Goal: Task Accomplishment & Management: Manage account settings

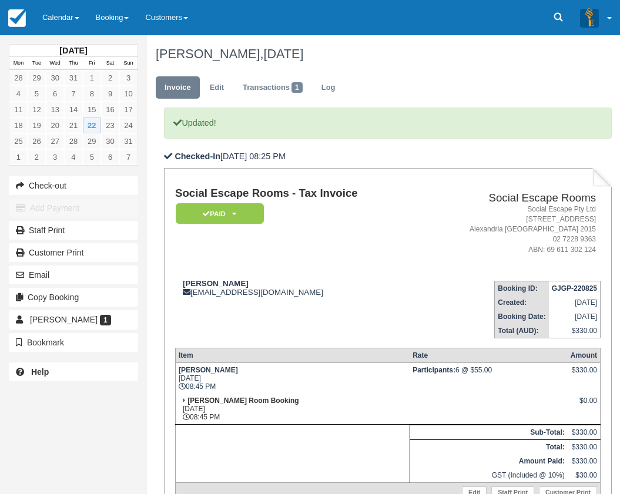
click at [584, 80] on ul "Invoice Edit Transactions 1 Log" at bounding box center [379, 90] width 447 height 35
click at [561, 80] on ul "Invoice Edit Transactions 1 Log" at bounding box center [379, 90] width 447 height 35
click at [60, 6] on link "Calendar" at bounding box center [60, 17] width 53 height 35
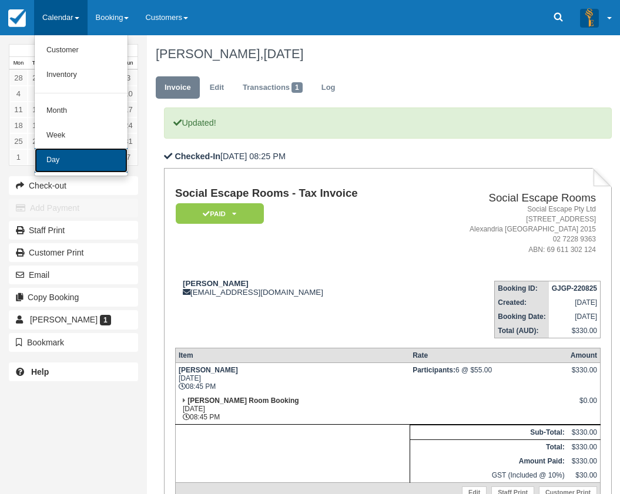
click at [69, 169] on link "Day" at bounding box center [81, 160] width 93 height 25
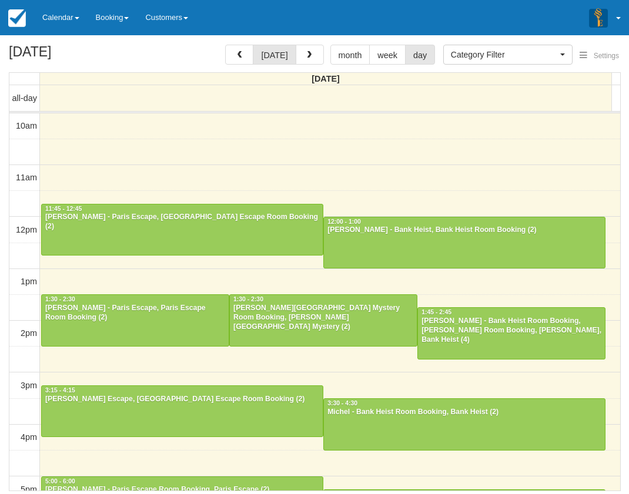
select select
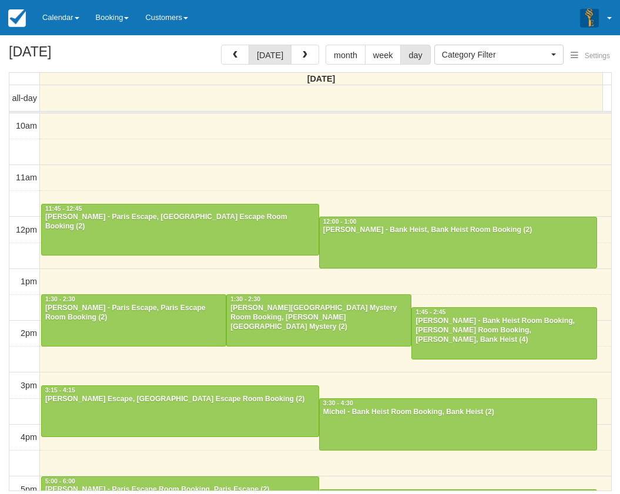
scroll to position [52, 0]
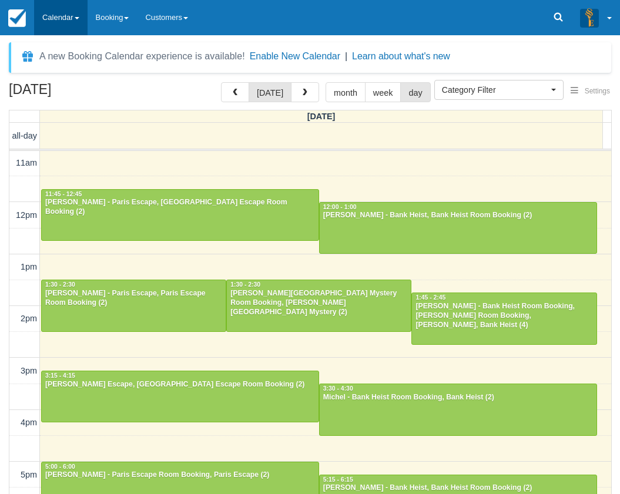
click at [59, 12] on link "Calendar" at bounding box center [60, 17] width 53 height 35
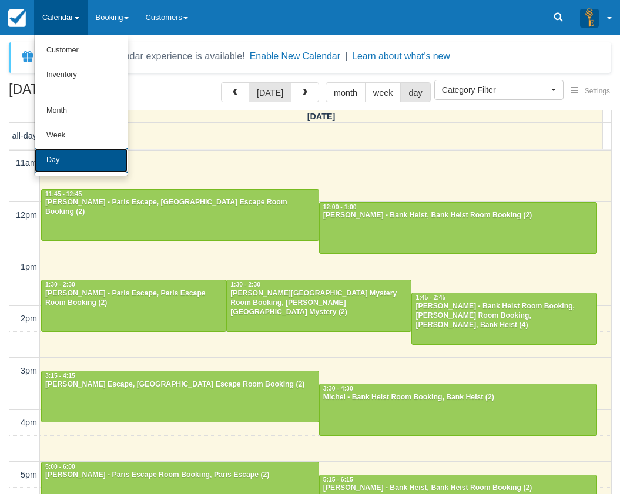
click at [61, 163] on link "Day" at bounding box center [81, 160] width 93 height 25
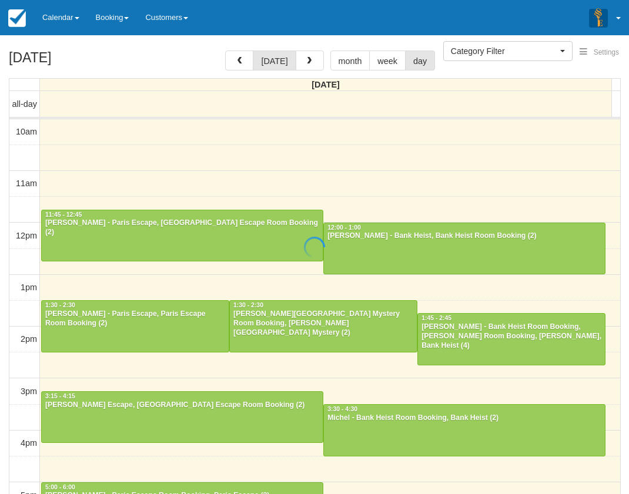
select select
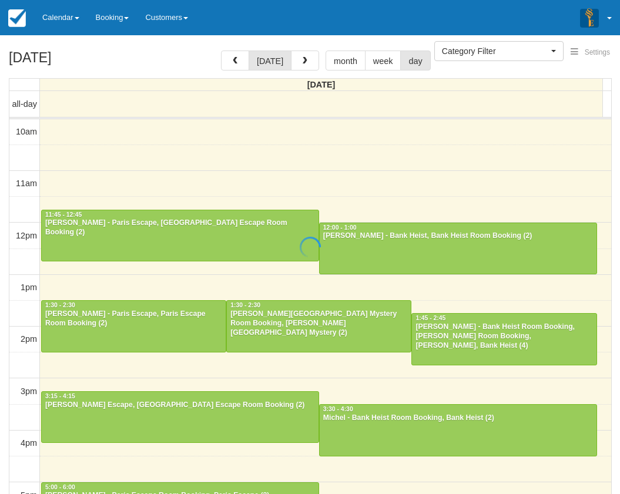
scroll to position [52, 0]
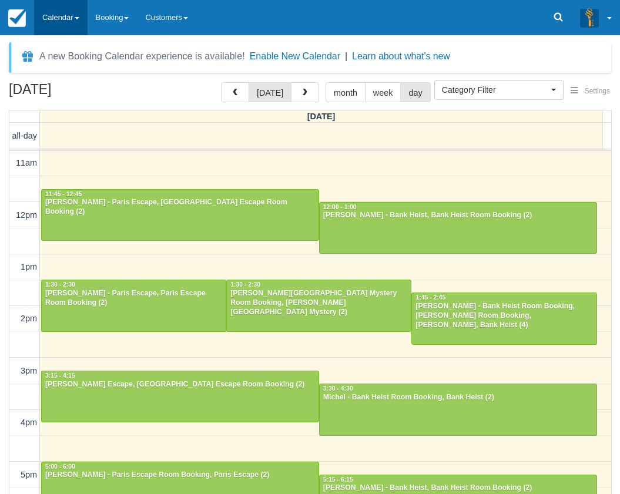
click at [72, 15] on link "Calendar" at bounding box center [60, 17] width 53 height 35
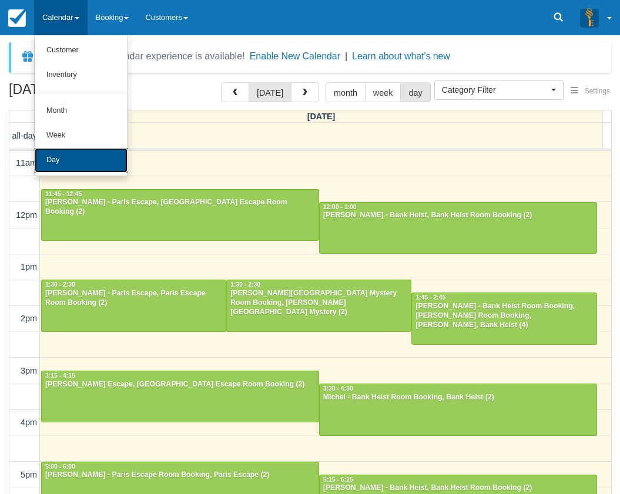
click at [80, 164] on link "Day" at bounding box center [81, 160] width 93 height 25
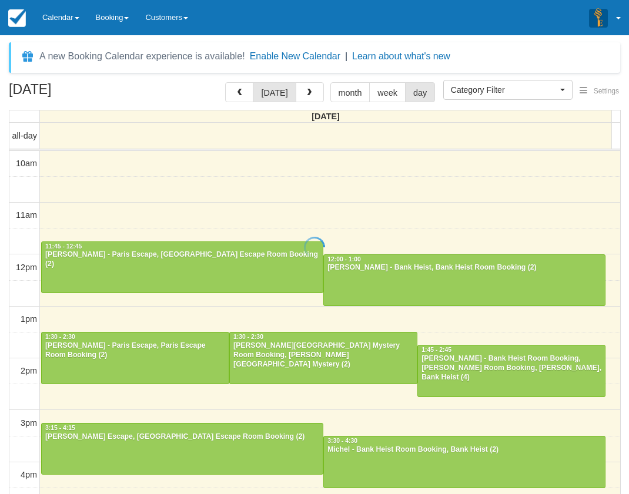
select select
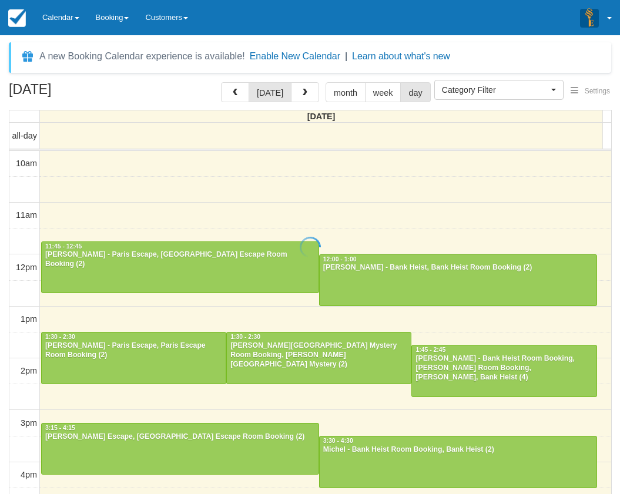
scroll to position [52, 0]
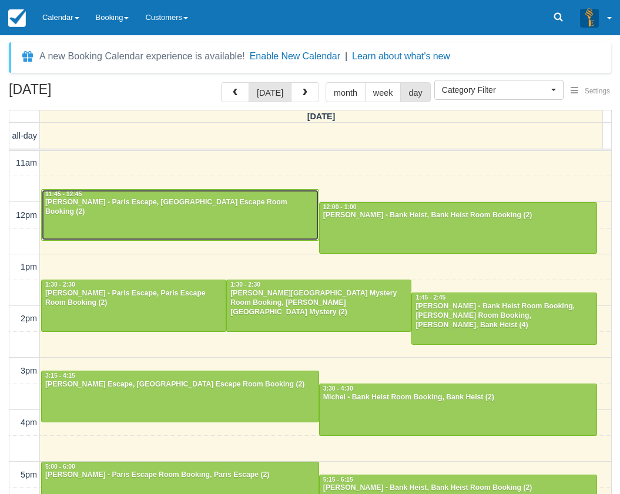
click at [196, 229] on div at bounding box center [180, 215] width 277 height 51
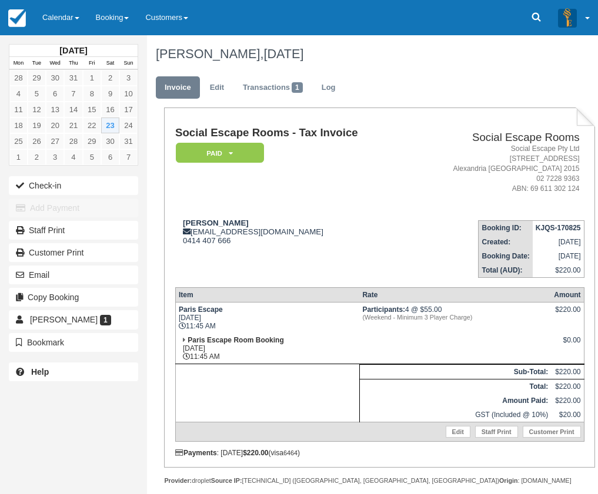
click at [388, 212] on td "Phil Lesnie phillesnie@gmail.com 0414 407 666" at bounding box center [292, 244] width 234 height 67
click at [63, 17] on link "Calendar" at bounding box center [60, 17] width 53 height 35
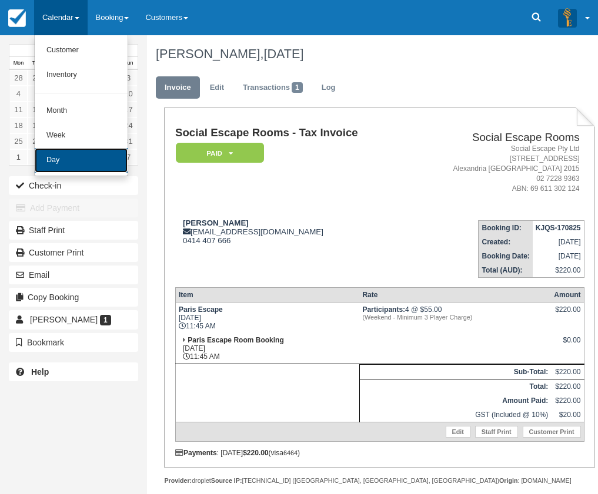
click at [76, 155] on link "Day" at bounding box center [81, 160] width 93 height 25
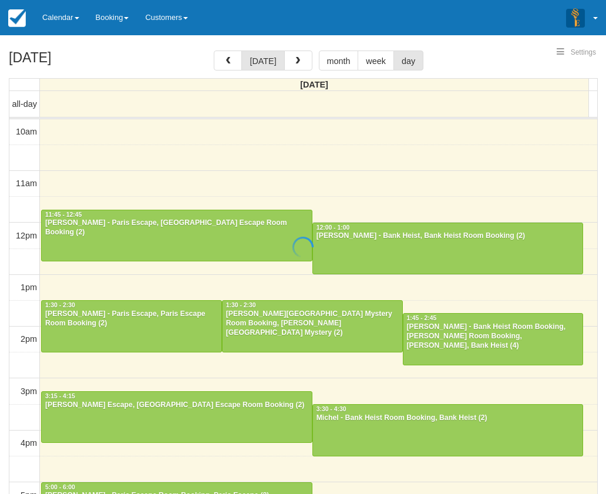
select select
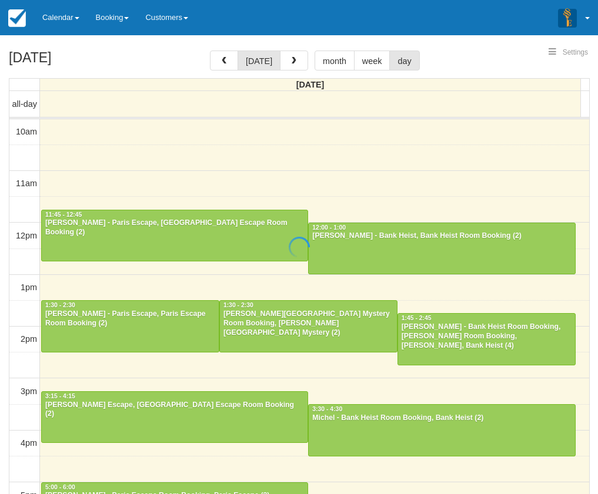
scroll to position [52, 0]
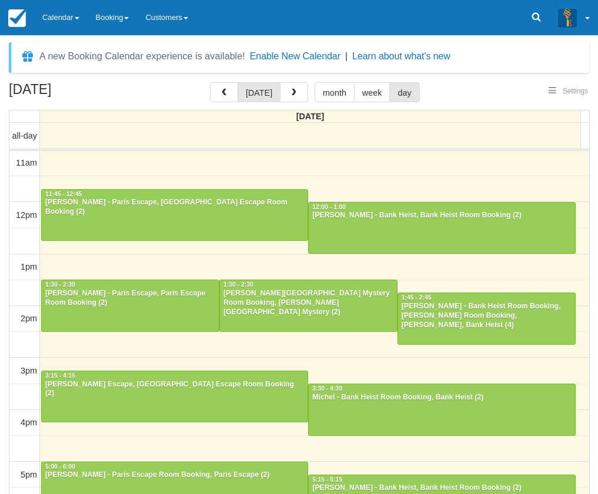
select select
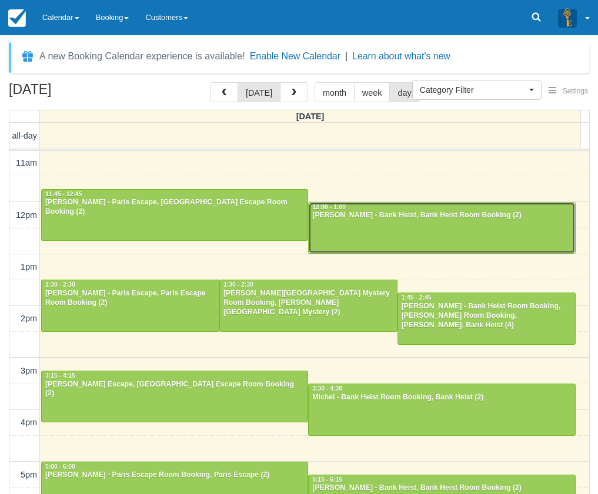
click at [386, 229] on div at bounding box center [441, 228] width 266 height 51
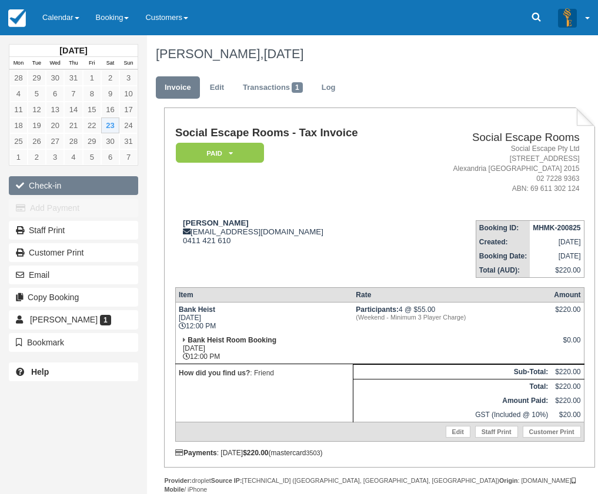
click at [53, 188] on button "Check-in" at bounding box center [73, 185] width 129 height 19
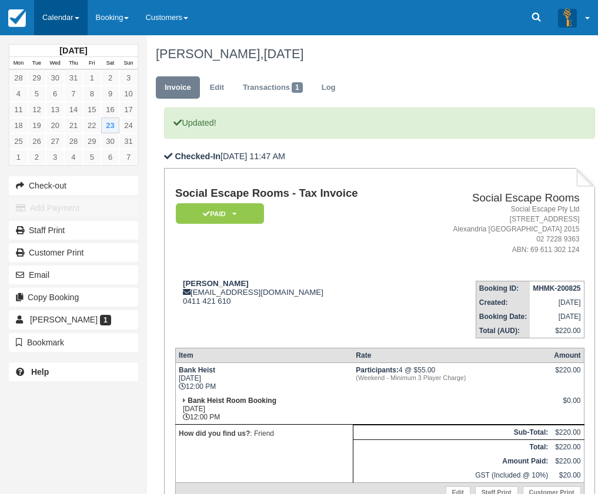
click at [64, 15] on link "Calendar" at bounding box center [60, 17] width 53 height 35
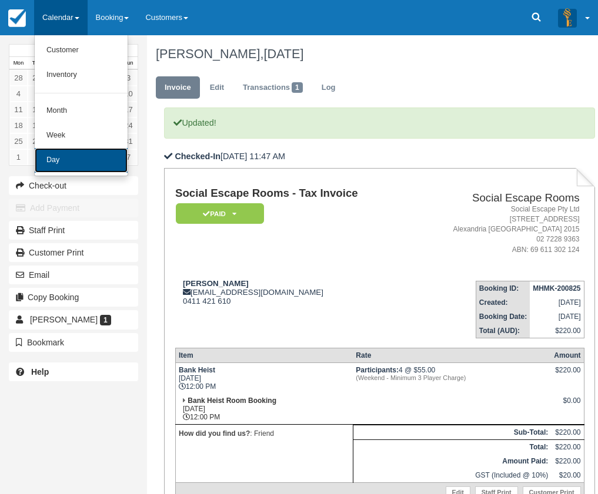
click at [65, 160] on link "Day" at bounding box center [81, 160] width 93 height 25
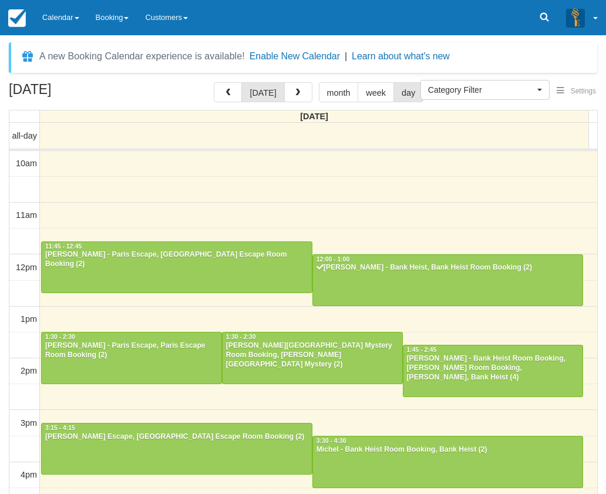
select select
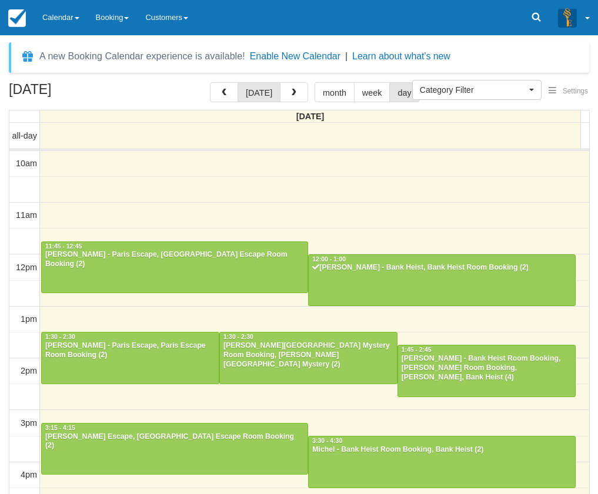
scroll to position [52, 0]
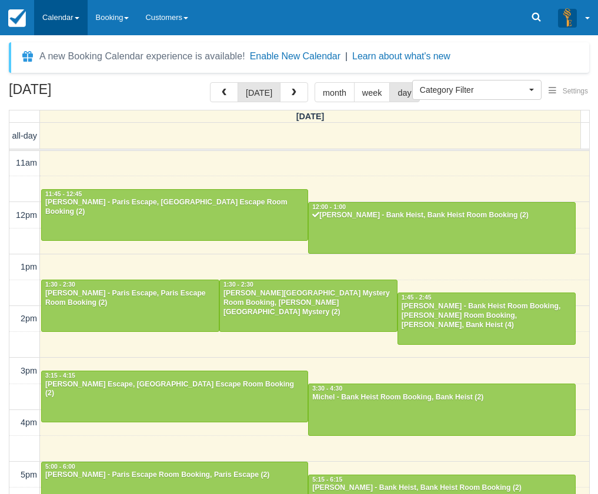
click at [68, 25] on link "Calendar" at bounding box center [60, 17] width 53 height 35
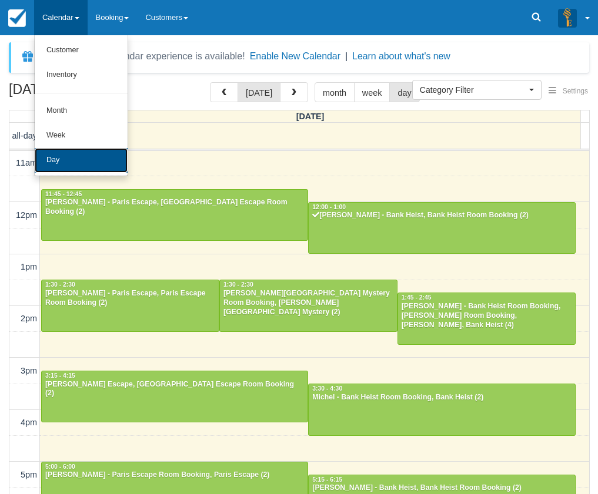
click at [73, 155] on link "Day" at bounding box center [81, 160] width 93 height 25
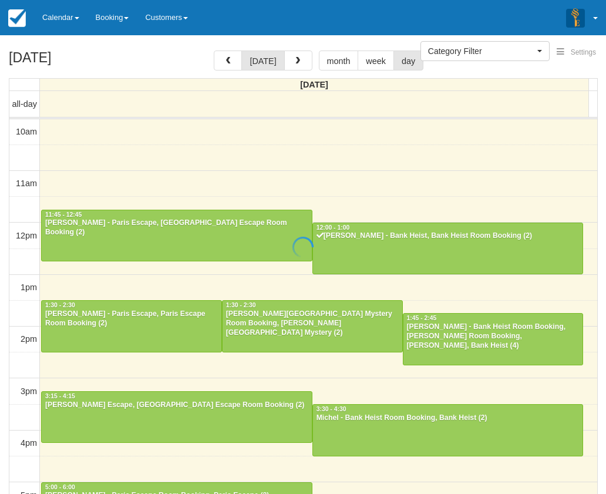
select select
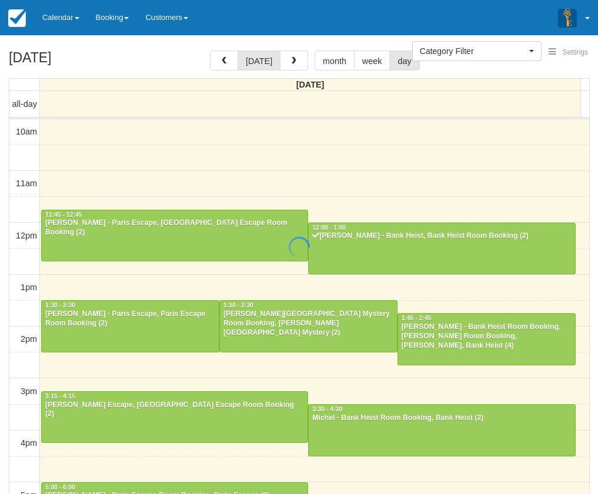
scroll to position [52, 0]
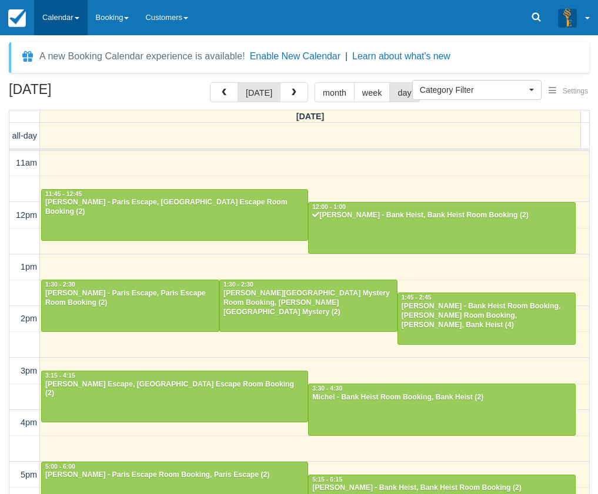
click at [56, 6] on link "Calendar" at bounding box center [60, 17] width 53 height 35
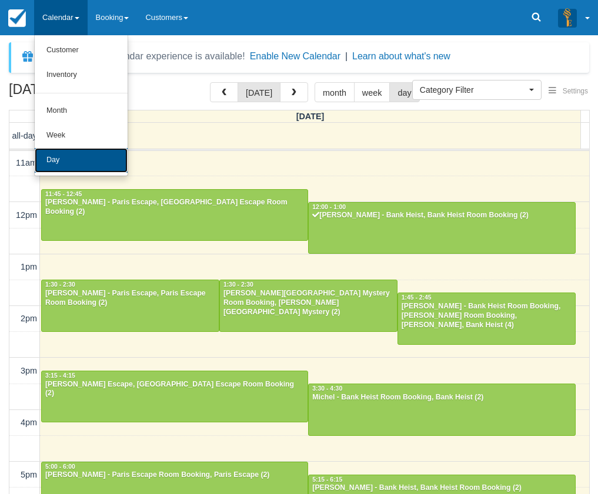
click at [70, 152] on link "Day" at bounding box center [81, 160] width 93 height 25
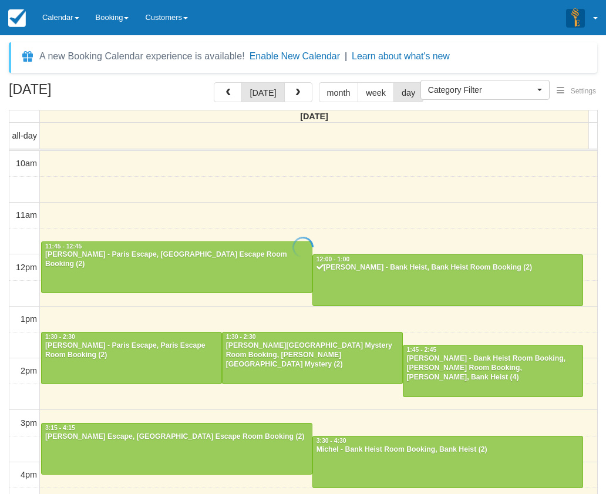
select select
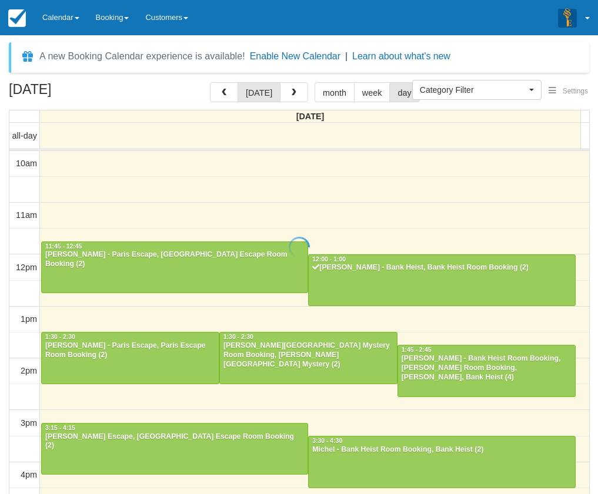
scroll to position [52, 0]
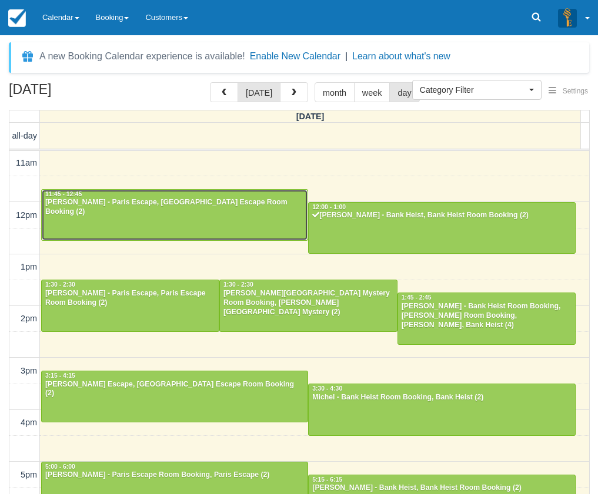
click at [101, 218] on div at bounding box center [175, 215] width 266 height 51
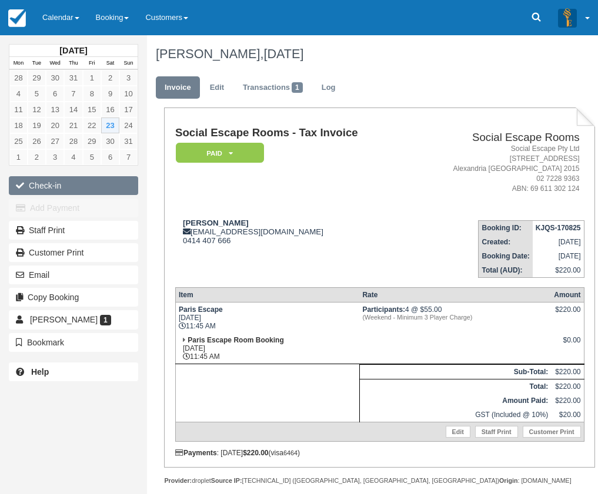
click at [55, 183] on button "Check-in" at bounding box center [73, 185] width 129 height 19
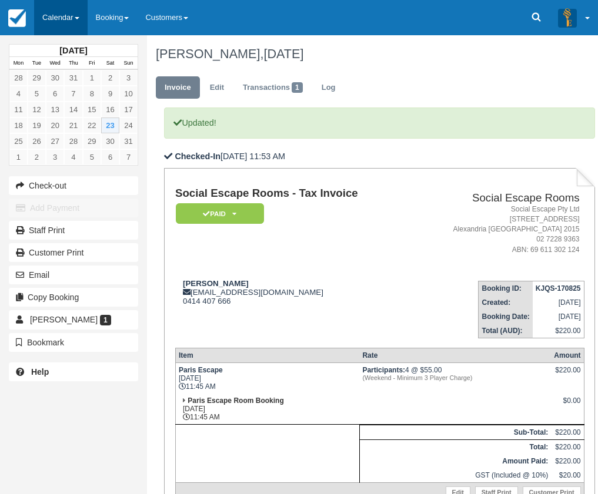
click at [57, 16] on link "Calendar" at bounding box center [60, 17] width 53 height 35
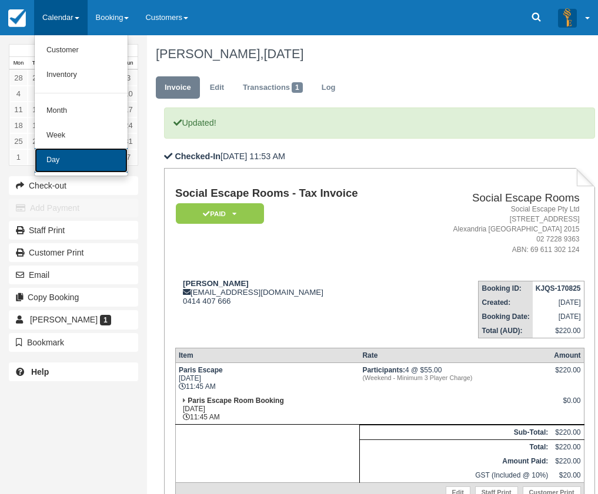
click at [65, 157] on link "Day" at bounding box center [81, 160] width 93 height 25
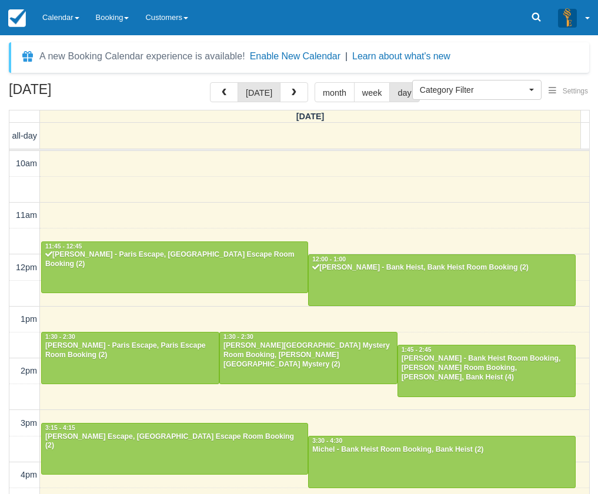
select select
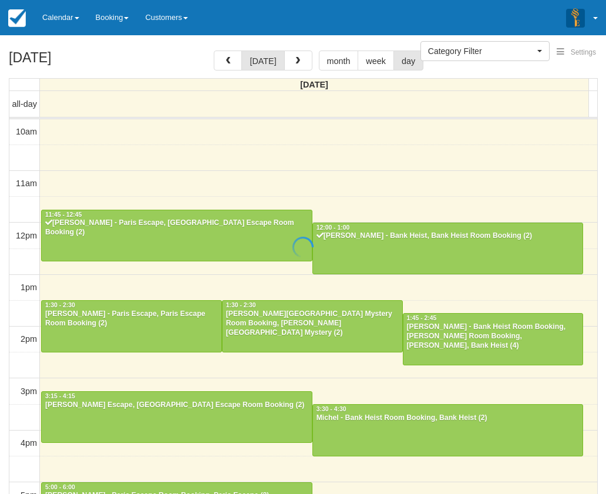
select select
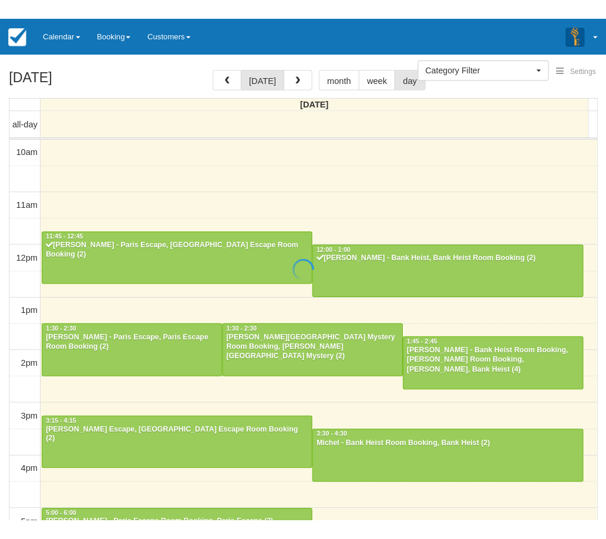
scroll to position [52, 0]
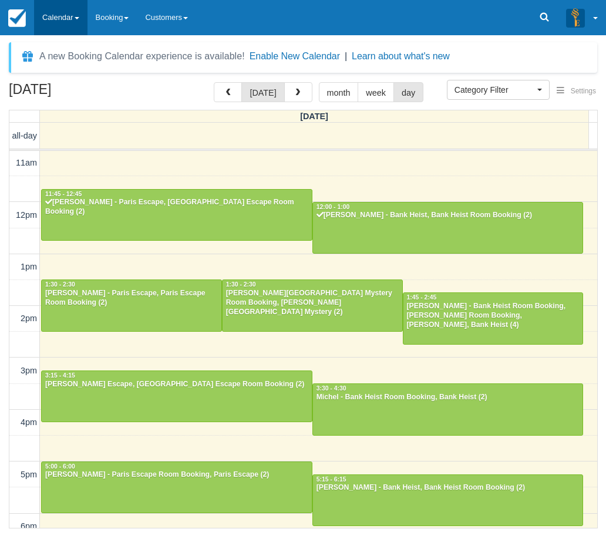
click at [61, 25] on link "Calendar" at bounding box center [60, 17] width 53 height 35
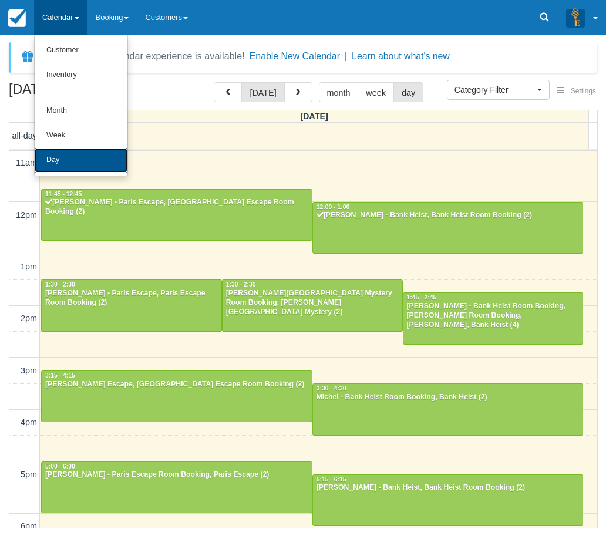
click at [67, 159] on link "Day" at bounding box center [81, 160] width 93 height 25
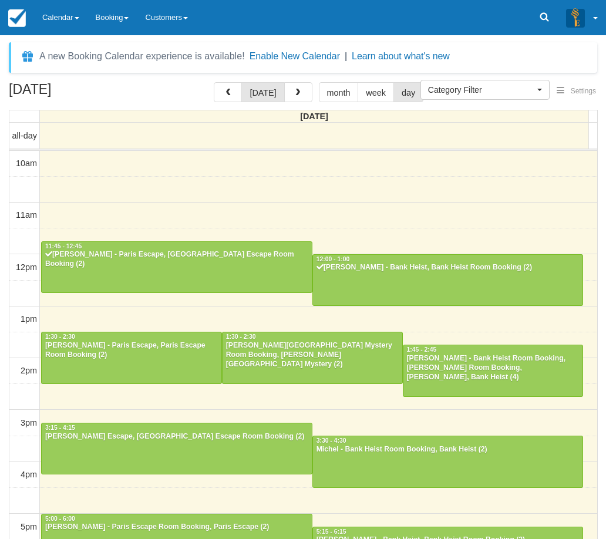
select select
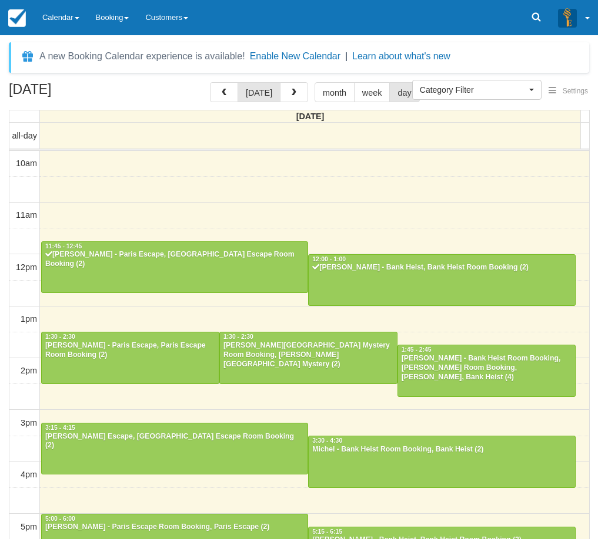
scroll to position [52, 0]
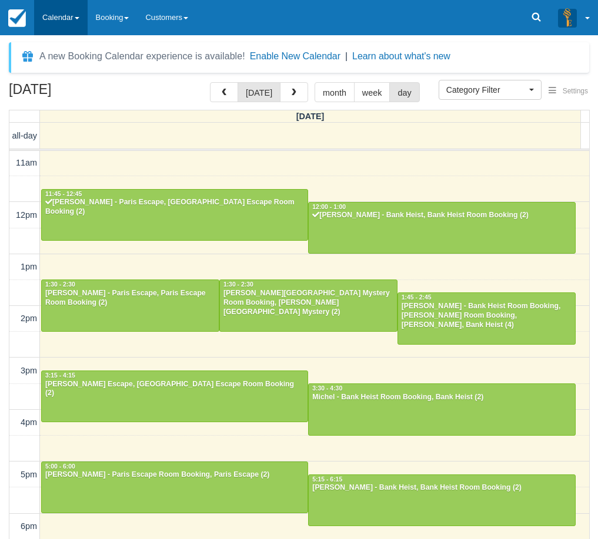
click at [78, 16] on link "Calendar" at bounding box center [60, 17] width 53 height 35
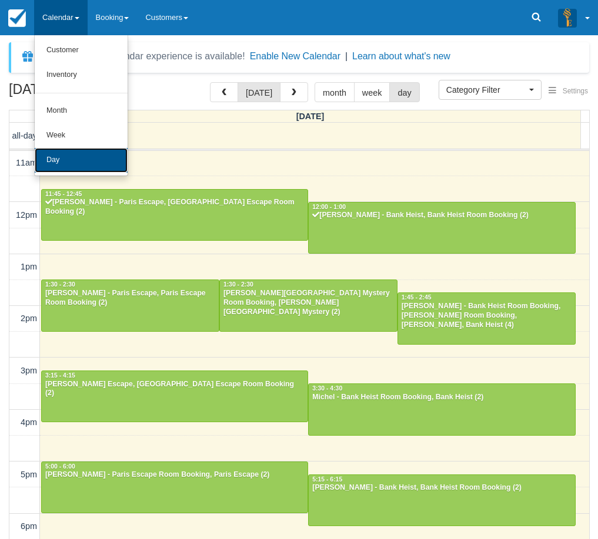
click at [80, 164] on link "Day" at bounding box center [81, 160] width 93 height 25
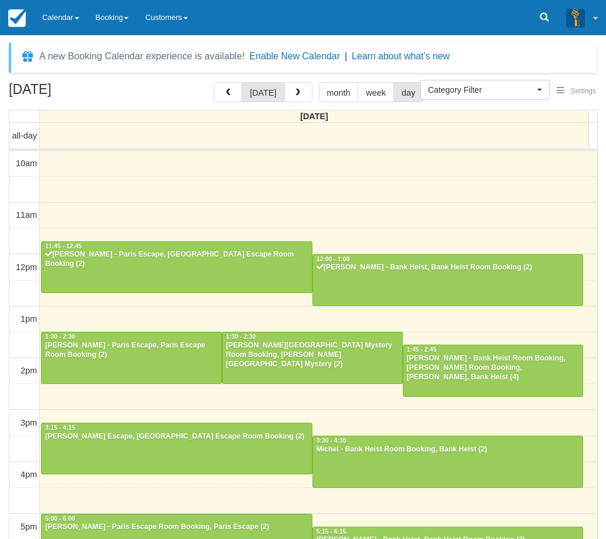
select select
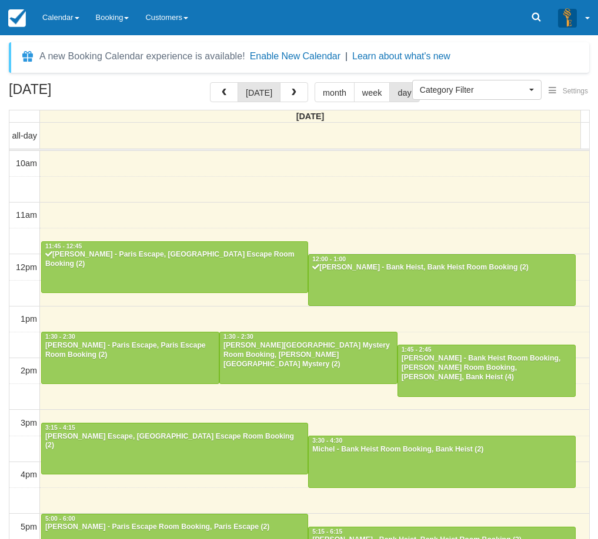
scroll to position [52, 0]
